Goal: Navigation & Orientation: Find specific page/section

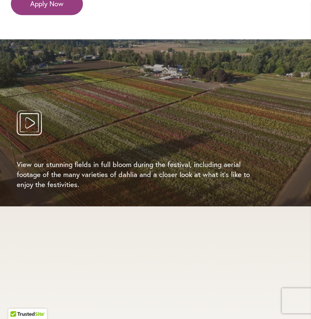
scroll to position [2042, 0]
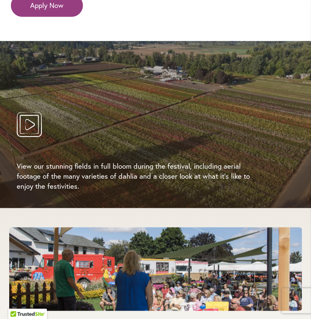
click at [27, 112] on icon "Play Video" at bounding box center [29, 124] width 25 height 25
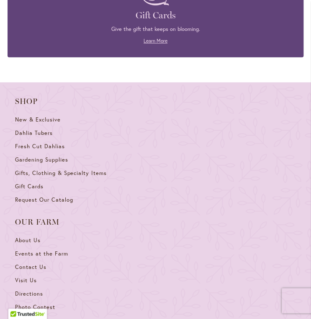
scroll to position [2912, 0]
click at [36, 237] on span "About Us" at bounding box center [27, 240] width 25 height 7
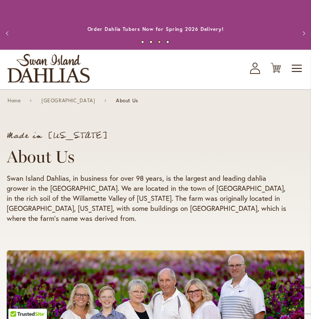
scroll to position [1, 0]
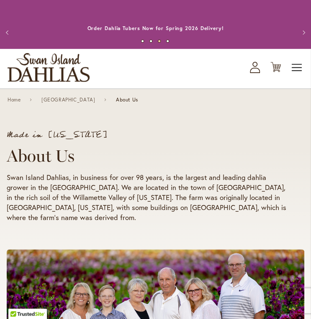
click at [292, 68] on span "Toggle Nav" at bounding box center [296, 67] width 13 height 17
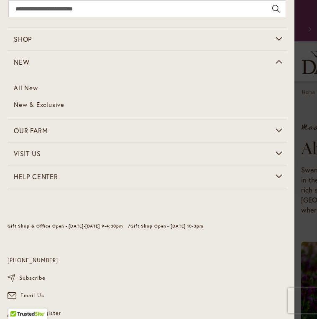
scroll to position [24, 0]
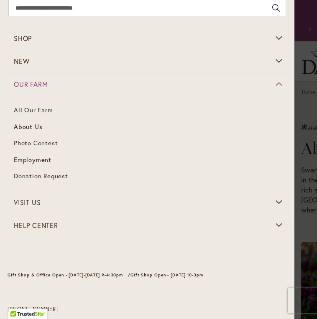
click at [34, 111] on link "All Our Farm" at bounding box center [147, 110] width 279 height 17
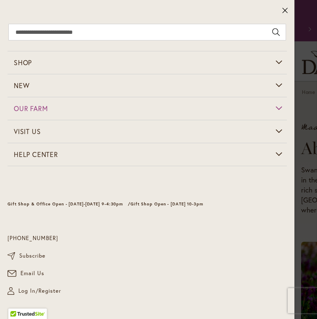
scroll to position [0, 0]
